Goal: Task Accomplishment & Management: Manage account settings

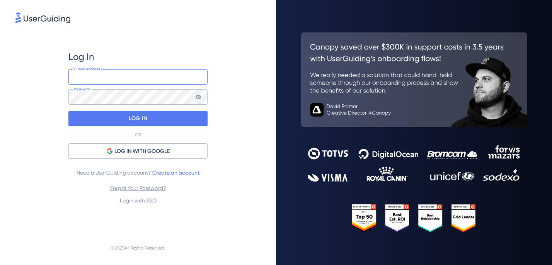
click at [124, 80] on input "email" at bounding box center [137, 76] width 139 height 15
type input "[PERSON_NAME][EMAIL_ADDRESS][PERSON_NAME][DOMAIN_NAME]"
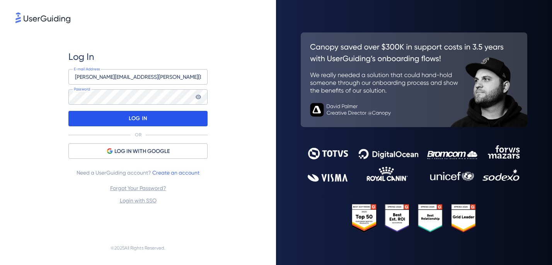
click at [126, 119] on div "LOG IN" at bounding box center [137, 118] width 139 height 15
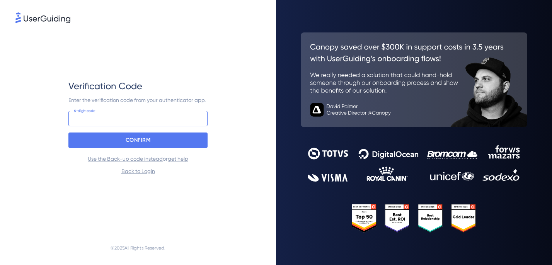
click at [126, 119] on input at bounding box center [137, 118] width 139 height 15
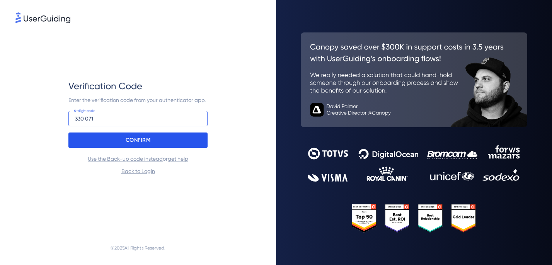
type input "330 071"
click at [155, 141] on div "CONFIRM" at bounding box center [137, 139] width 139 height 15
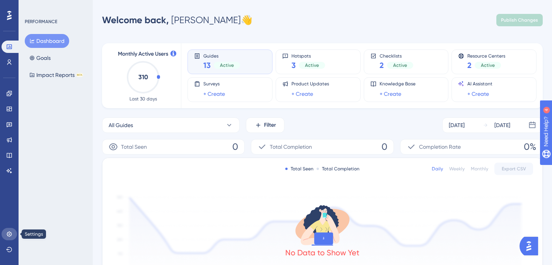
click at [8, 235] on icon at bounding box center [9, 234] width 6 height 6
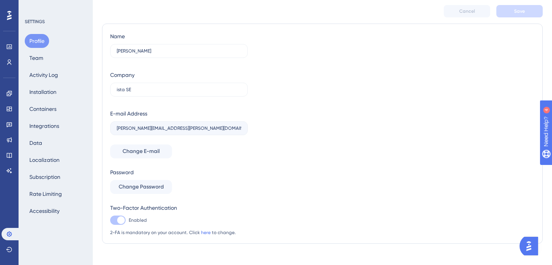
scroll to position [23, 0]
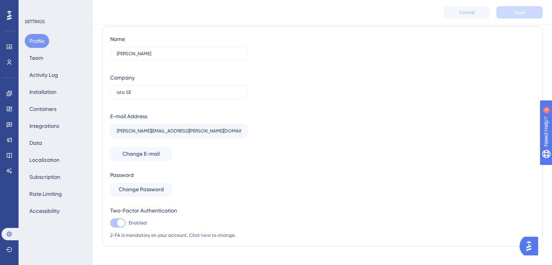
click at [202, 237] on link "here" at bounding box center [206, 234] width 10 height 5
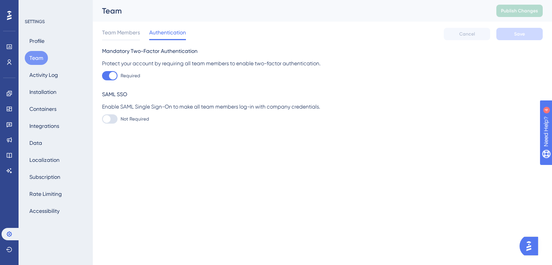
click at [111, 74] on div at bounding box center [113, 76] width 8 height 8
click at [102, 76] on input "Required" at bounding box center [102, 76] width 0 height 0
checkbox input "true"
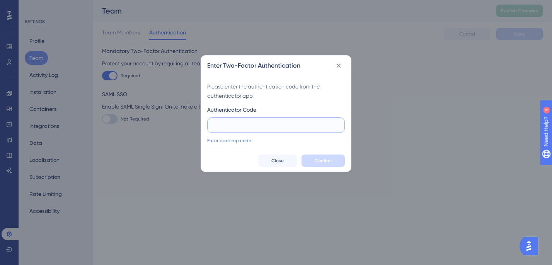
click at [252, 126] on input "text" at bounding box center [276, 125] width 124 height 8
type input "149 997"
click at [319, 159] on span "Confirm" at bounding box center [322, 161] width 17 height 6
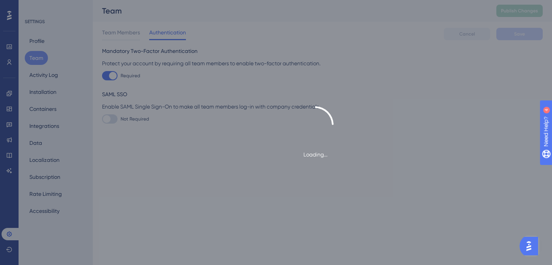
checkbox input "false"
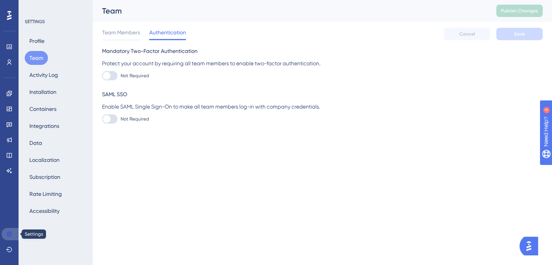
click at [5, 235] on link at bounding box center [11, 234] width 19 height 12
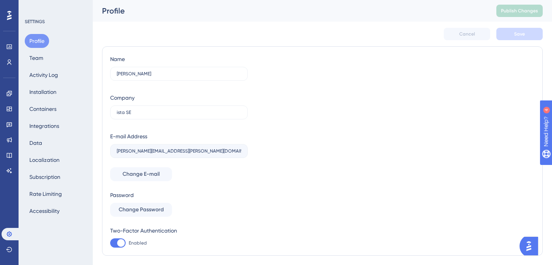
scroll to position [22, 0]
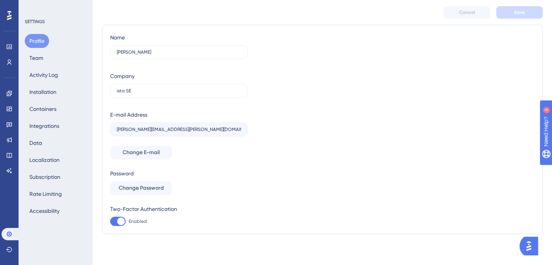
click at [121, 223] on div at bounding box center [121, 221] width 8 height 8
click at [110, 222] on input "Enabled" at bounding box center [110, 221] width 0 height 0
checkbox input "true"
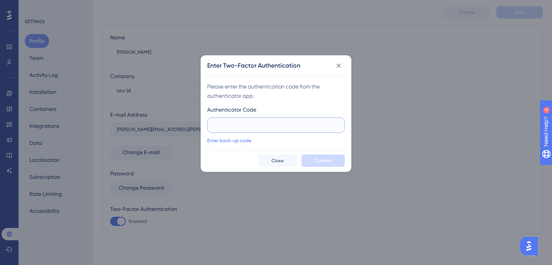
click at [277, 125] on input "text" at bounding box center [276, 125] width 124 height 8
type input "071 984"
click at [322, 162] on span "Confirm" at bounding box center [322, 161] width 17 height 6
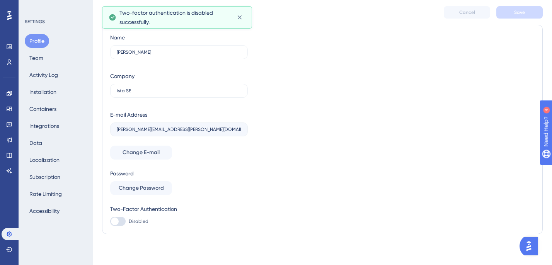
click at [114, 220] on div at bounding box center [115, 221] width 8 height 8
click at [110, 221] on input "Disabled" at bounding box center [110, 221] width 0 height 0
checkbox input "false"
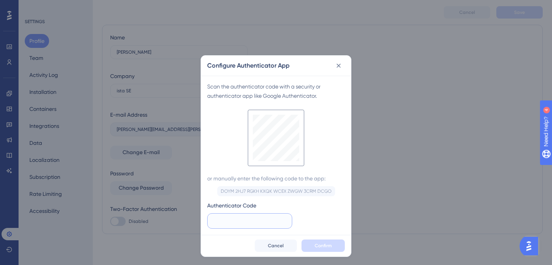
click at [251, 221] on input "text" at bounding box center [250, 221] width 72 height 8
type input "205 038"
click at [328, 246] on span "Confirm" at bounding box center [322, 246] width 17 height 6
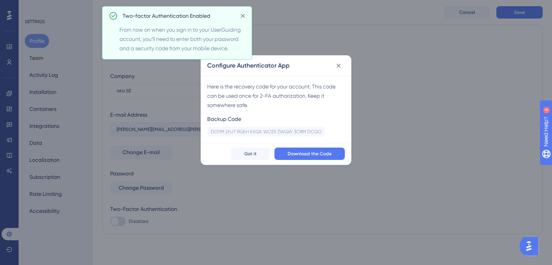
checkbox input "true"
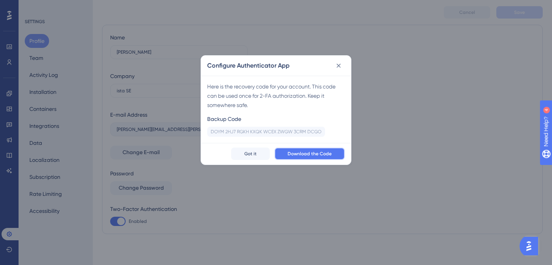
click at [317, 154] on span "Download the Code" at bounding box center [309, 154] width 44 height 6
click at [337, 64] on icon at bounding box center [338, 66] width 4 height 4
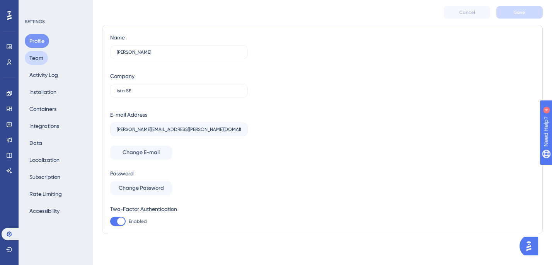
click at [41, 61] on button "Team" at bounding box center [36, 58] width 23 height 14
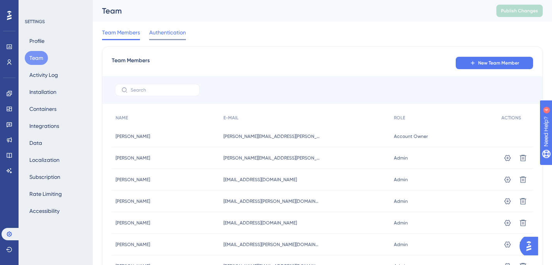
click at [158, 30] on span "Authentication" at bounding box center [167, 32] width 37 height 9
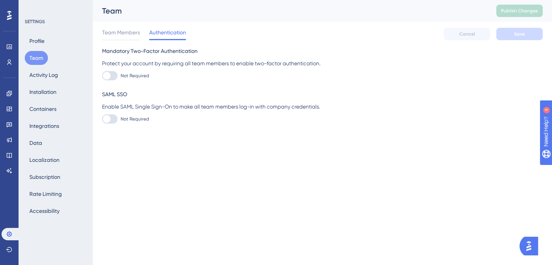
click at [107, 75] on div at bounding box center [107, 76] width 8 height 8
click at [102, 76] on input "Not Required" at bounding box center [102, 76] width 0 height 0
checkbox input "false"
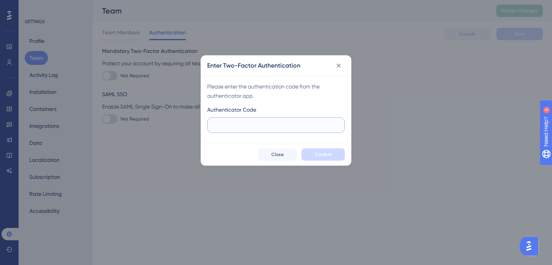
click at [264, 129] on input "text" at bounding box center [276, 125] width 124 height 8
type input "186 629"
click at [325, 157] on span "Confirm" at bounding box center [322, 154] width 17 height 6
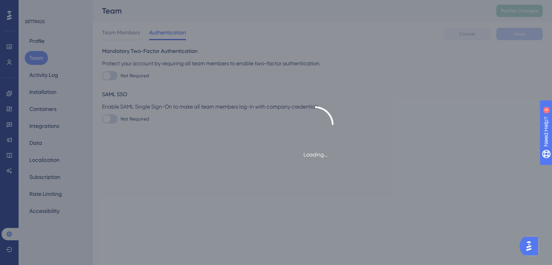
checkbox input "true"
